Goal: Navigation & Orientation: Find specific page/section

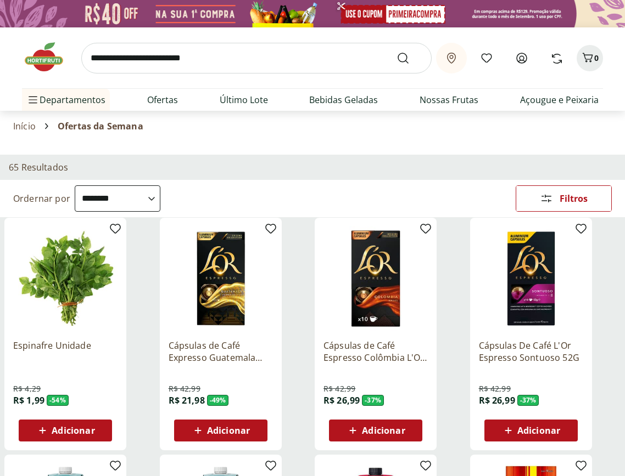
select select "**********"
click at [44, 65] on img at bounding box center [49, 57] width 55 height 33
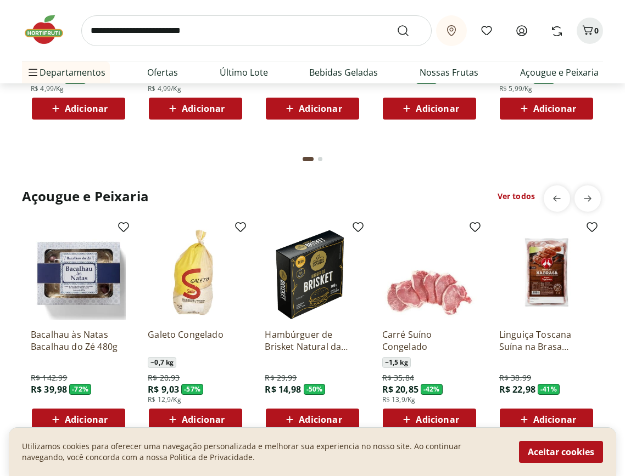
scroll to position [1372, 0]
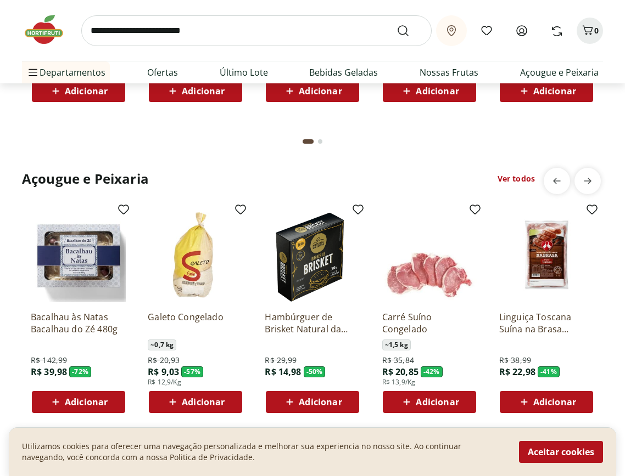
click at [568, 439] on div "Utilizamos cookies para oferecer uma navegação personalizada e melhorar sua exp…" at bounding box center [312, 452] width 607 height 49
click at [549, 454] on button "Aceitar cookies" at bounding box center [561, 452] width 84 height 22
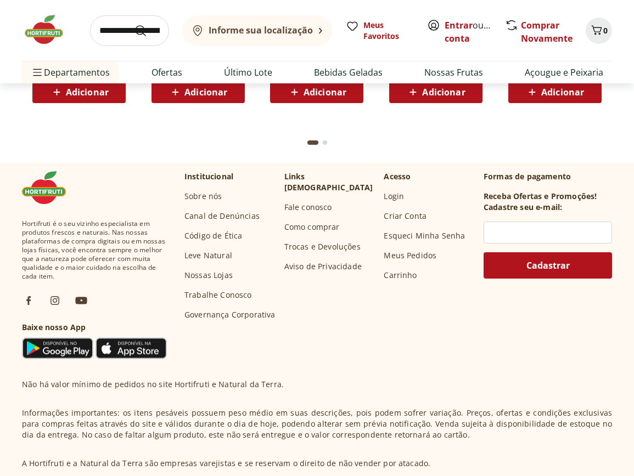
scroll to position [3065, 0]
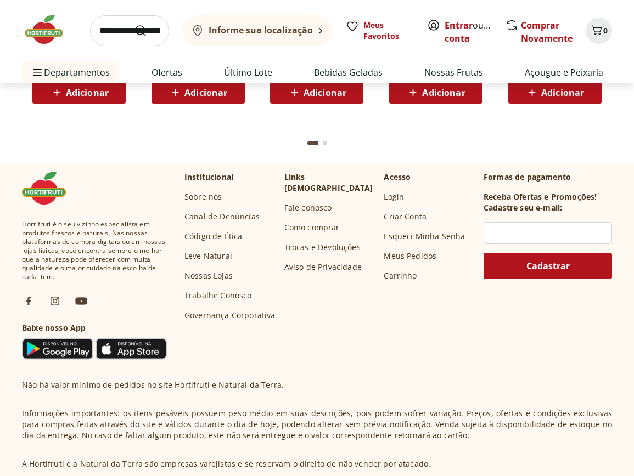
click at [197, 273] on link "Nossas Lojas" at bounding box center [208, 276] width 48 height 11
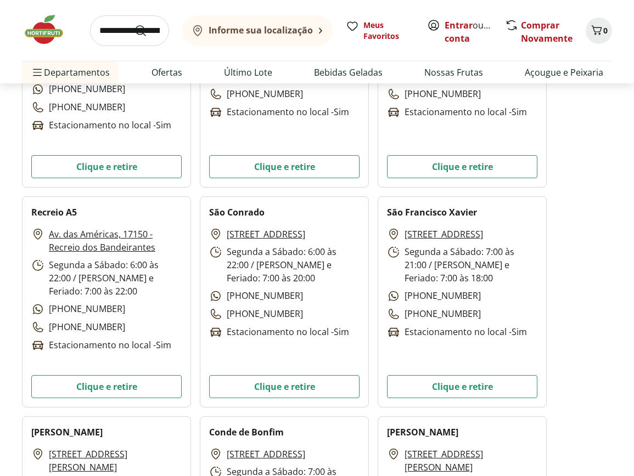
scroll to position [2744, 0]
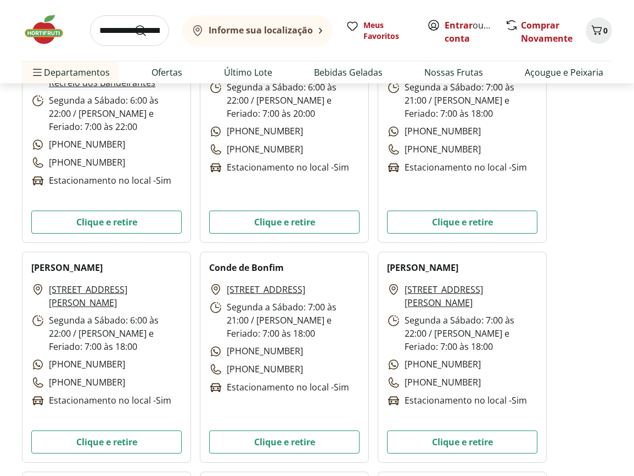
click at [27, 5] on div "Informe sua localização Meus Favoritos Entrar ou Criar conta Comprar Novamente 0" at bounding box center [317, 30] width 590 height 61
